Goal: Information Seeking & Learning: Learn about a topic

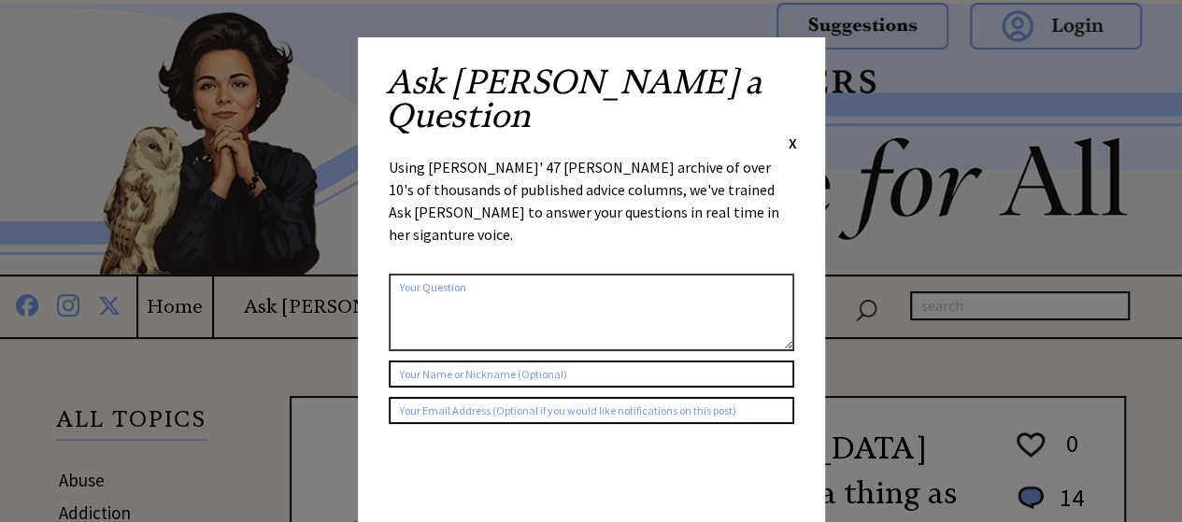
click at [796, 74] on div "Ask Ann a Question X Using Ann Landers' 47 vear archive of over 10's of thousan…" at bounding box center [591, 352] width 467 height 631
click at [790, 134] on span "X" at bounding box center [792, 143] width 8 height 19
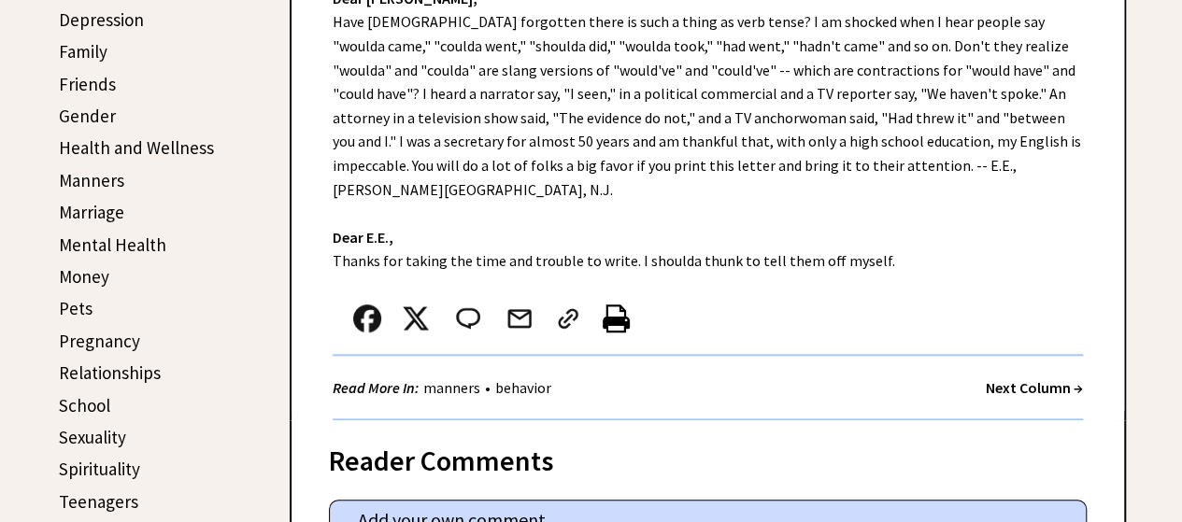
scroll to position [467, 0]
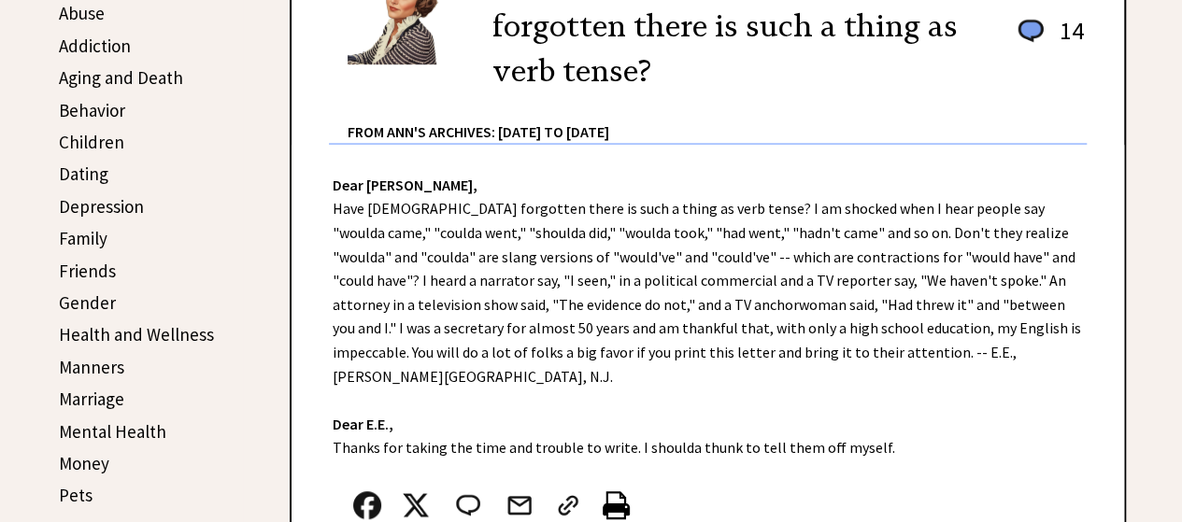
click at [86, 136] on link "Children" at bounding box center [91, 142] width 65 height 22
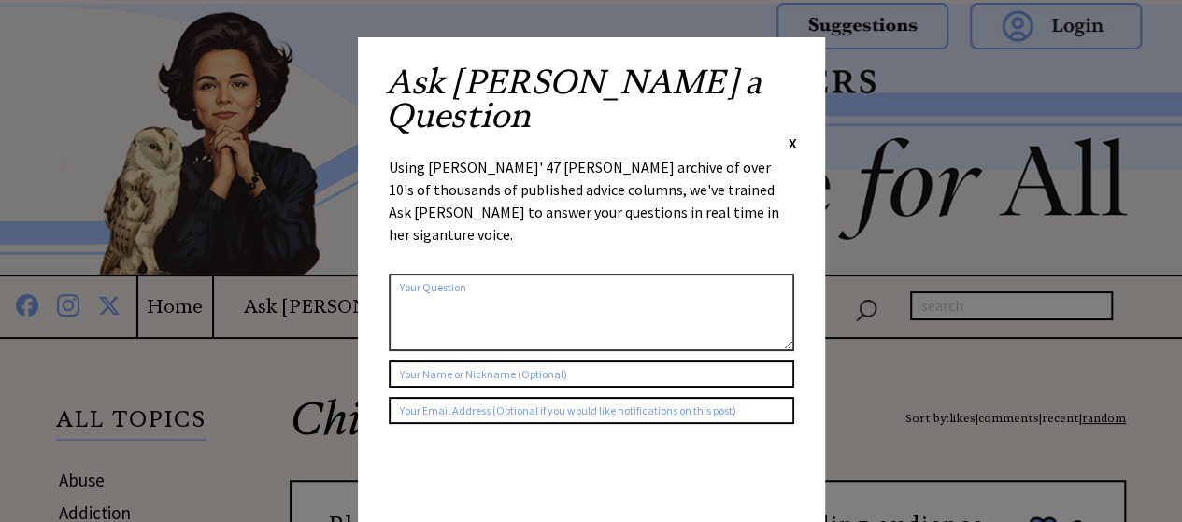
click at [789, 134] on span "X" at bounding box center [792, 143] width 8 height 19
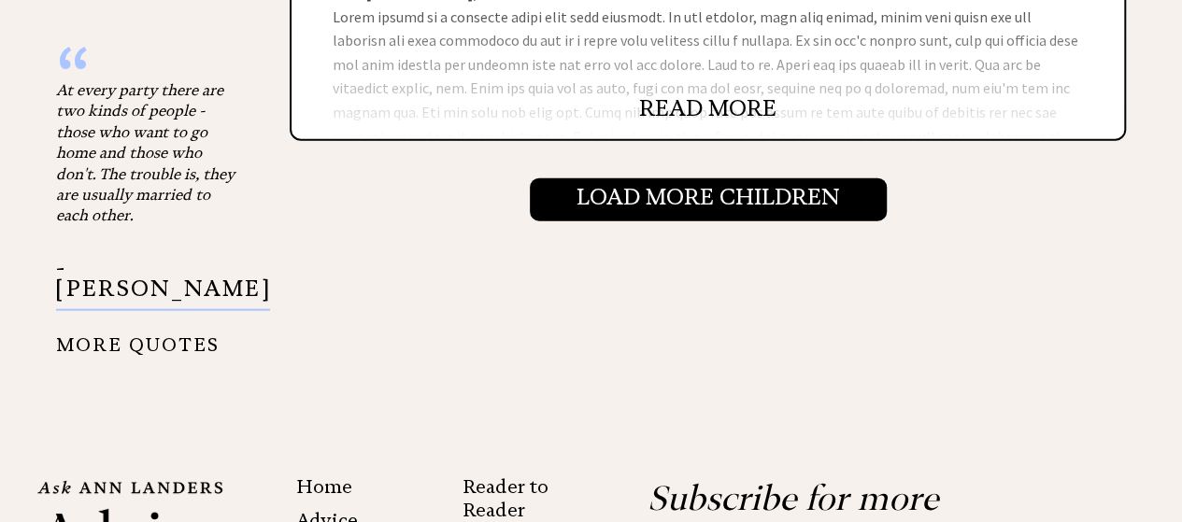
scroll to position [2335, 0]
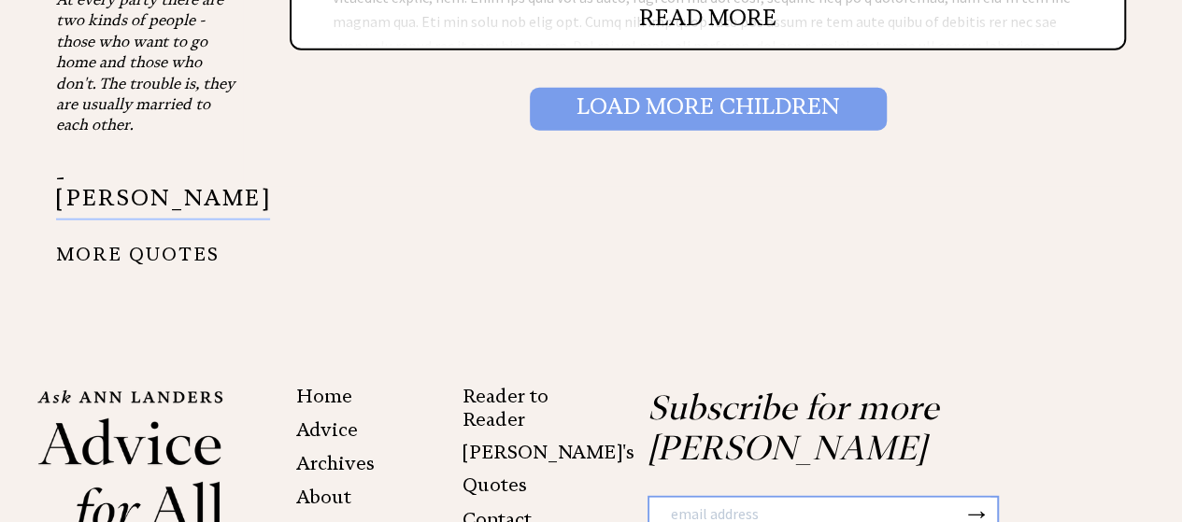
click at [602, 116] on input "Load More Children" at bounding box center [708, 109] width 357 height 43
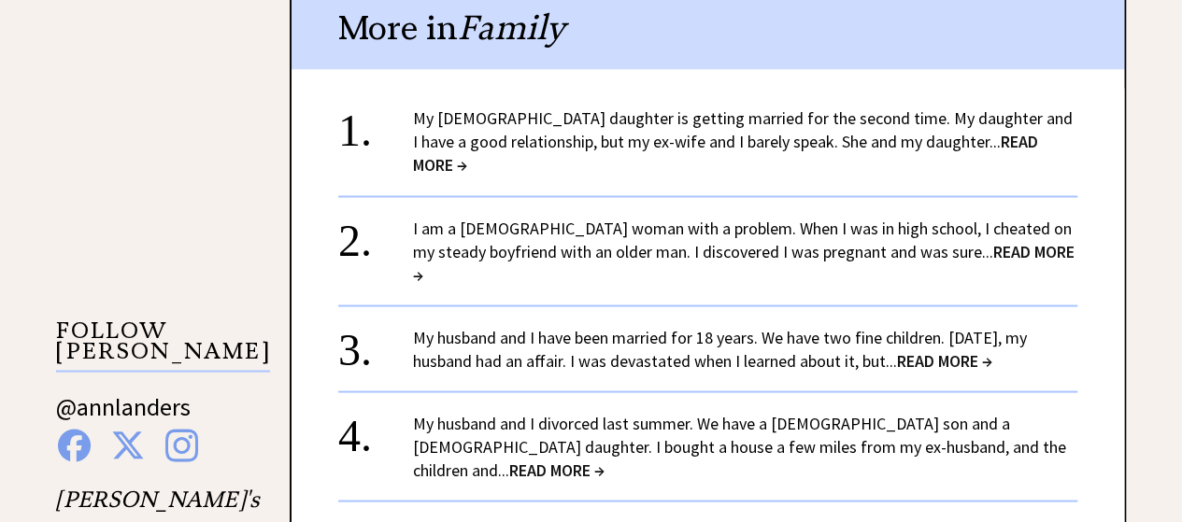
scroll to position [1495, 0]
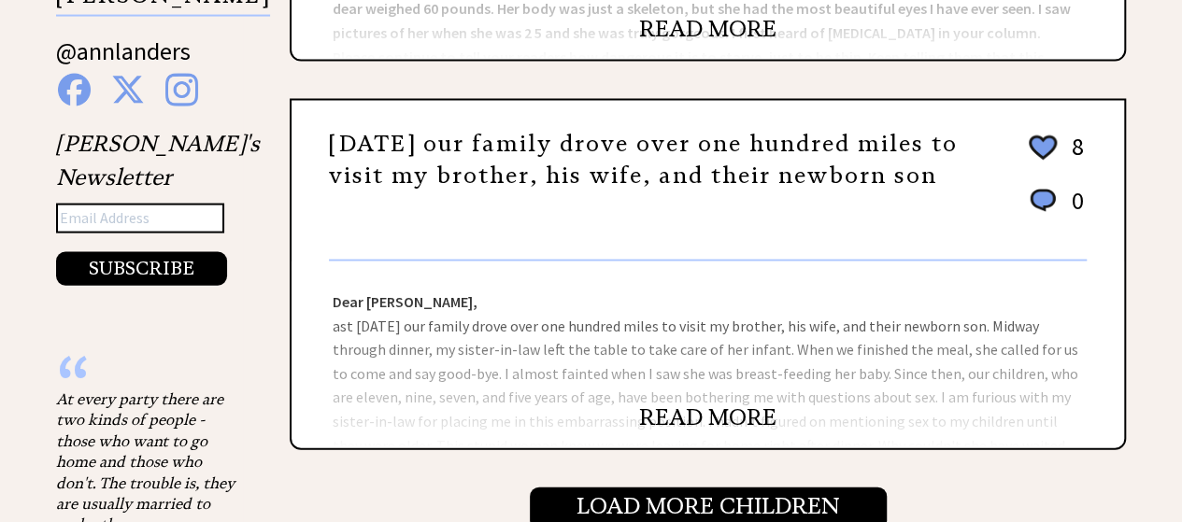
scroll to position [2055, 0]
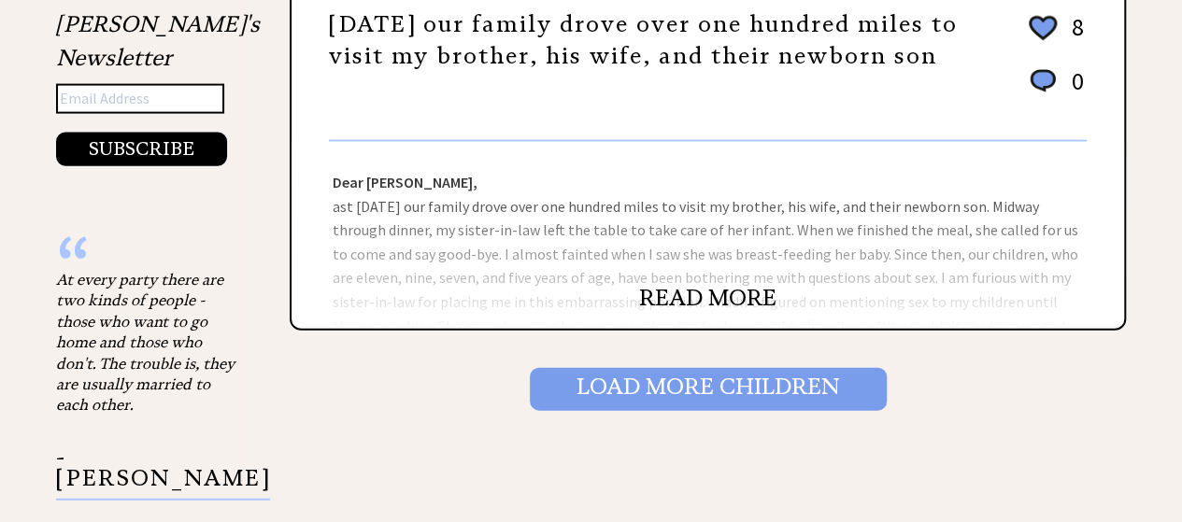
click at [692, 386] on input "Load More Children" at bounding box center [708, 389] width 357 height 43
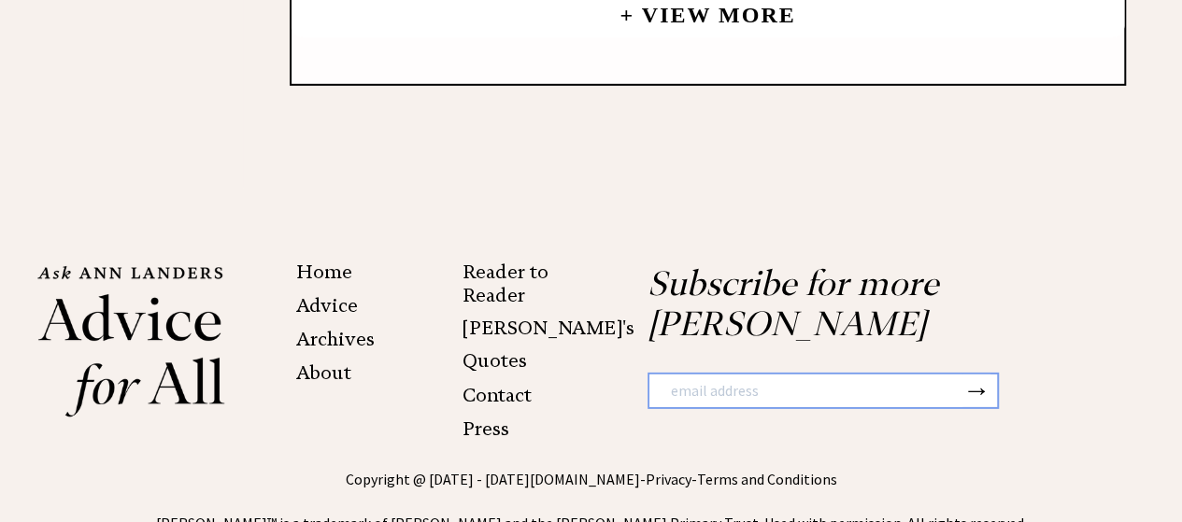
scroll to position [2746, 0]
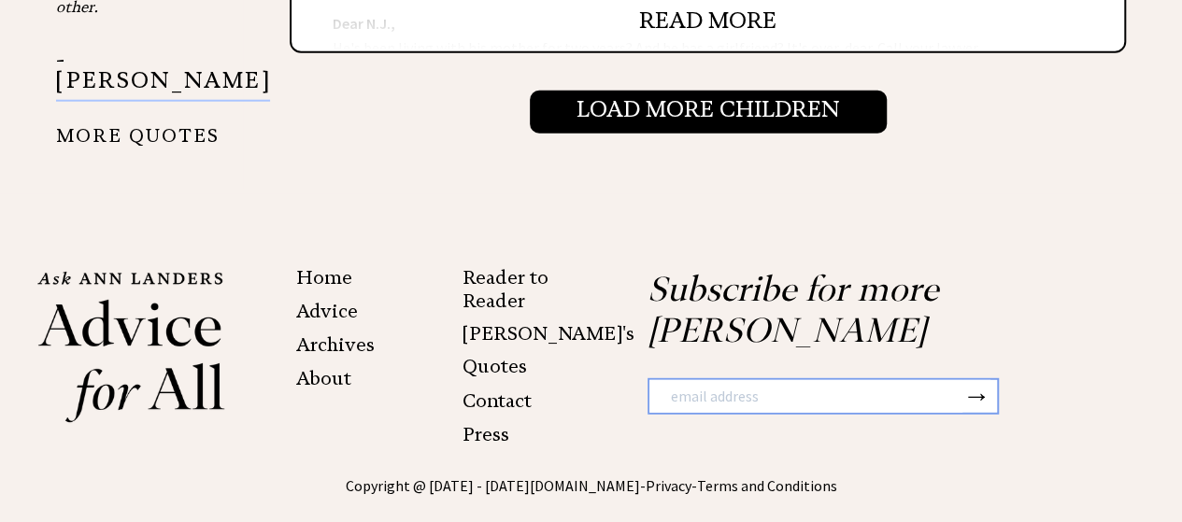
scroll to position [2417, 0]
